Goal: Register for event/course

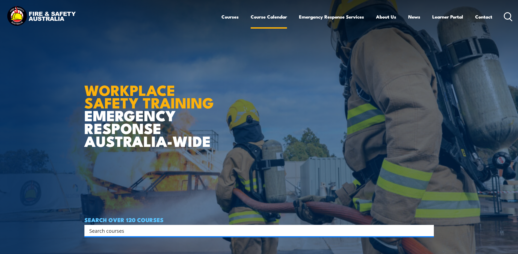
click at [262, 15] on link "Course Calendar" at bounding box center [268, 17] width 36 height 14
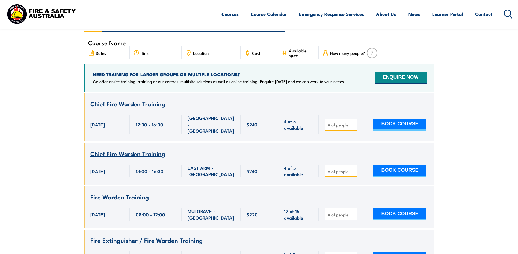
scroll to position [136, 0]
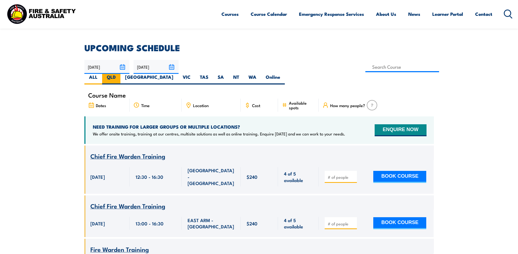
click at [120, 74] on label "QLD" at bounding box center [111, 79] width 18 height 11
click at [119, 74] on input "QLD" at bounding box center [118, 76] width 4 height 4
radio input "true"
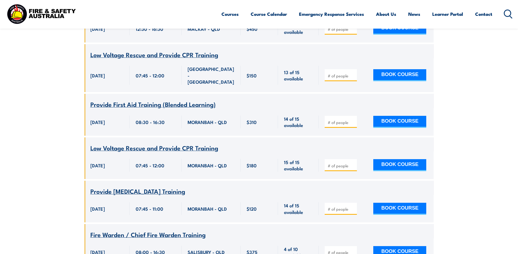
scroll to position [726, 0]
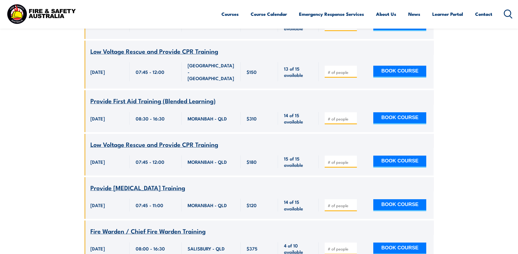
click at [126, 183] on span "Provide [MEDICAL_DATA] Training" at bounding box center [137, 187] width 95 height 9
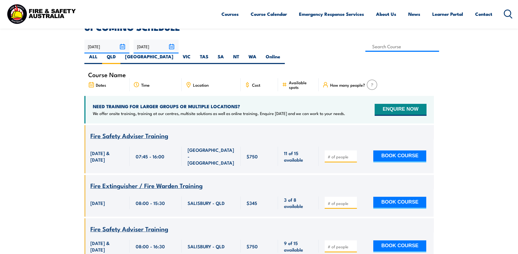
scroll to position [109, 0]
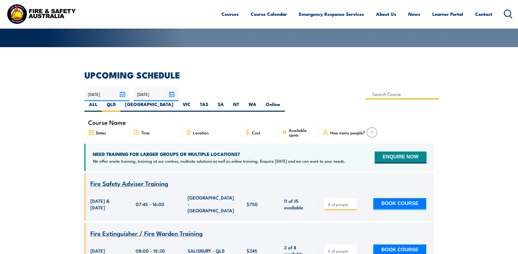
click at [365, 97] on input at bounding box center [402, 94] width 74 height 11
type input "Low Voltage Rescue and Provide CPR (with online Pre-requisite inc.)"
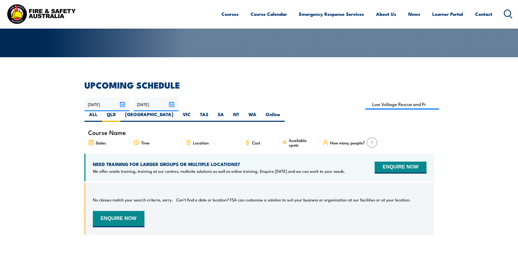
scroll to position [98, 0]
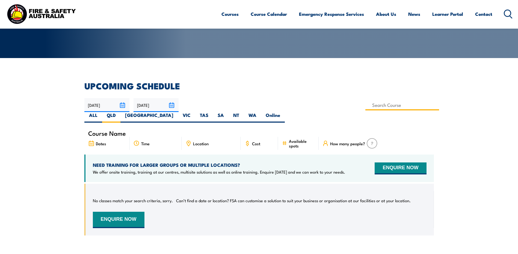
click at [365, 103] on input at bounding box center [402, 105] width 74 height 11
click at [365, 105] on input "Low Voltage Rescue and Provide CPR (with online Pre-requisite inc.)" at bounding box center [402, 105] width 74 height 11
drag, startPoint x: 249, startPoint y: 105, endPoint x: 153, endPoint y: 106, distance: 95.8
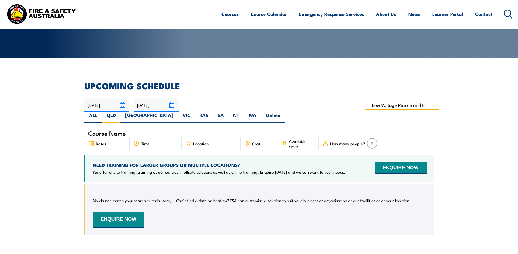
click at [153, 106] on div "29/09/2025 28/11/2025" at bounding box center [258, 110] width 349 height 25
type input "rovide CPR (with online Pre-requisite inc.)"
drag, startPoint x: 198, startPoint y: 105, endPoint x: 284, endPoint y: 102, distance: 86.6
click at [284, 102] on div "29/09/2025 28/11/2025" at bounding box center [258, 110] width 349 height 25
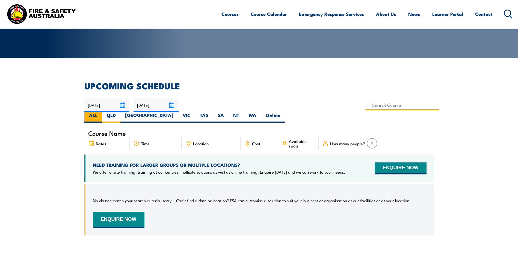
scroll to position [0, 0]
type input "Low Voltage Rescue and Provide CPR Training"
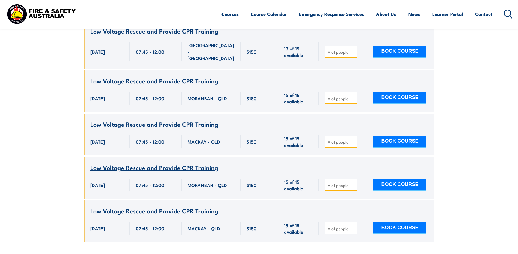
scroll to position [262, 0]
